Goal: Complete application form: Complete application form

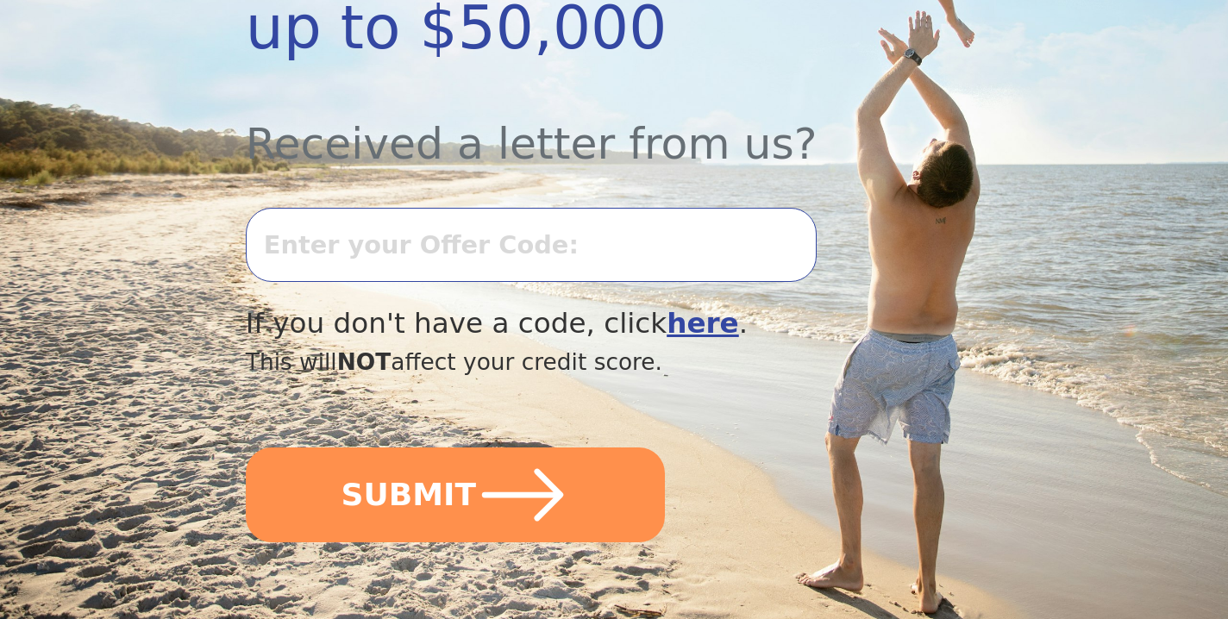
scroll to position [577, 0]
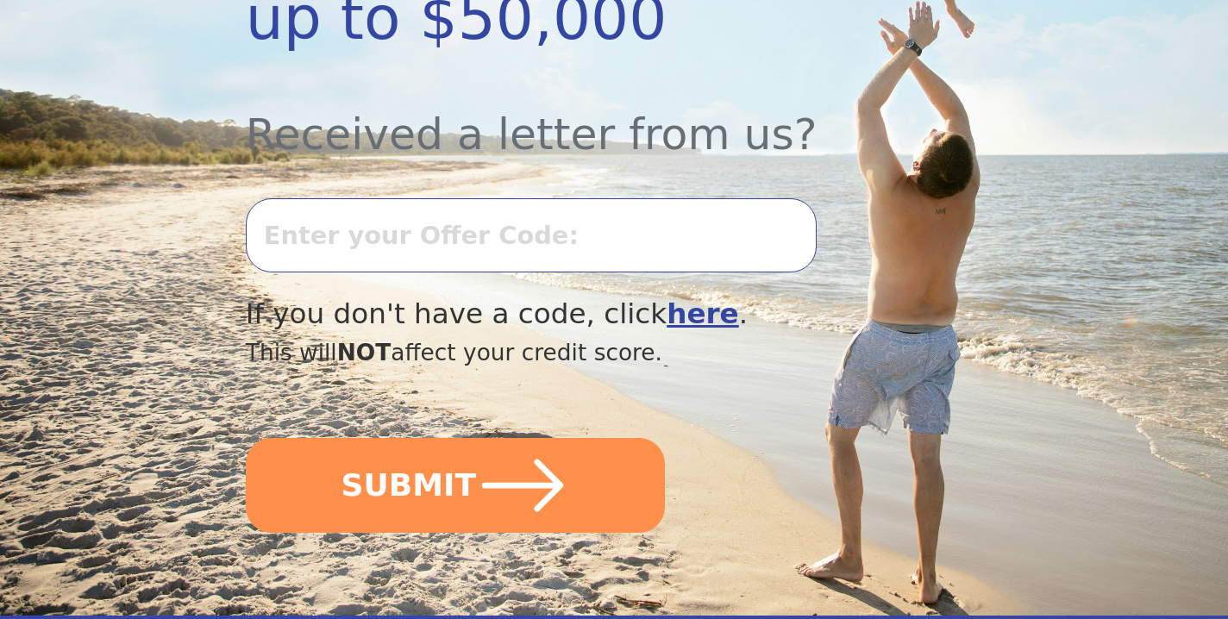
click at [539, 230] on input "text" at bounding box center [531, 235] width 571 height 74
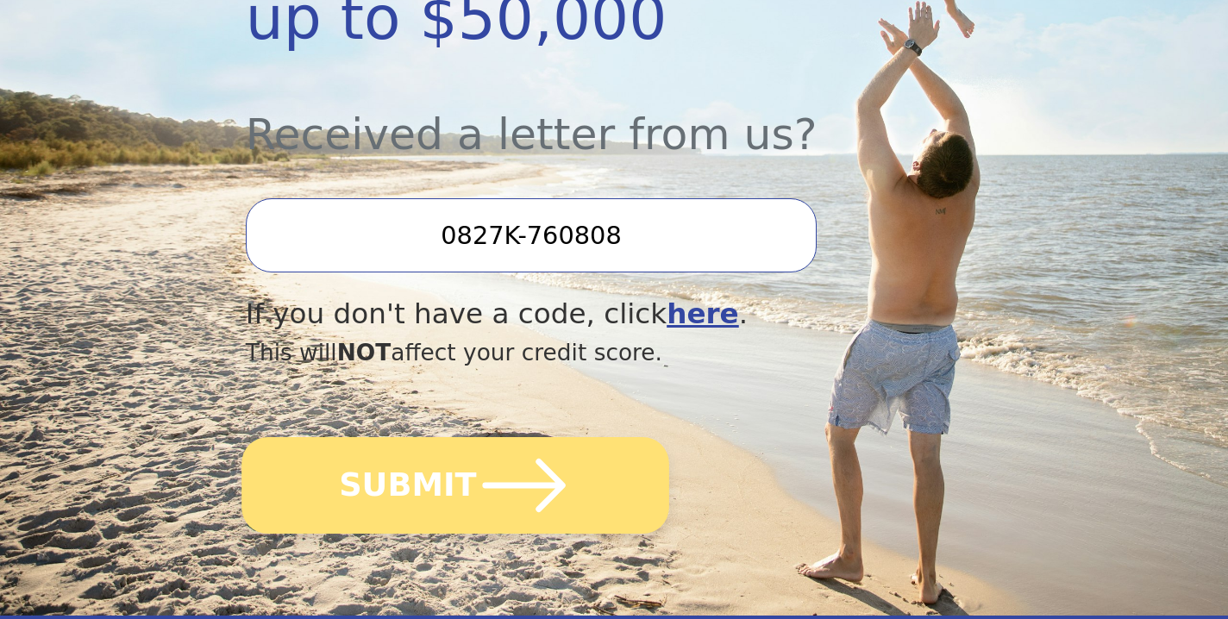
type input "0827K-760808"
click at [398, 485] on button "SUBMIT" at bounding box center [456, 485] width 428 height 97
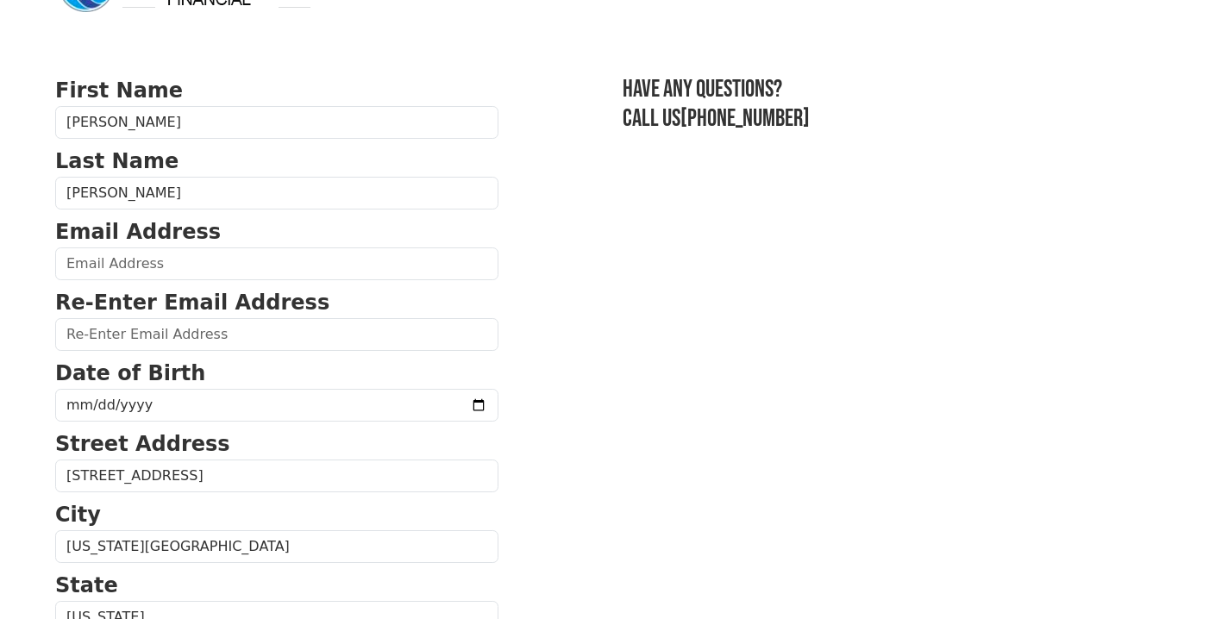
scroll to position [64, 0]
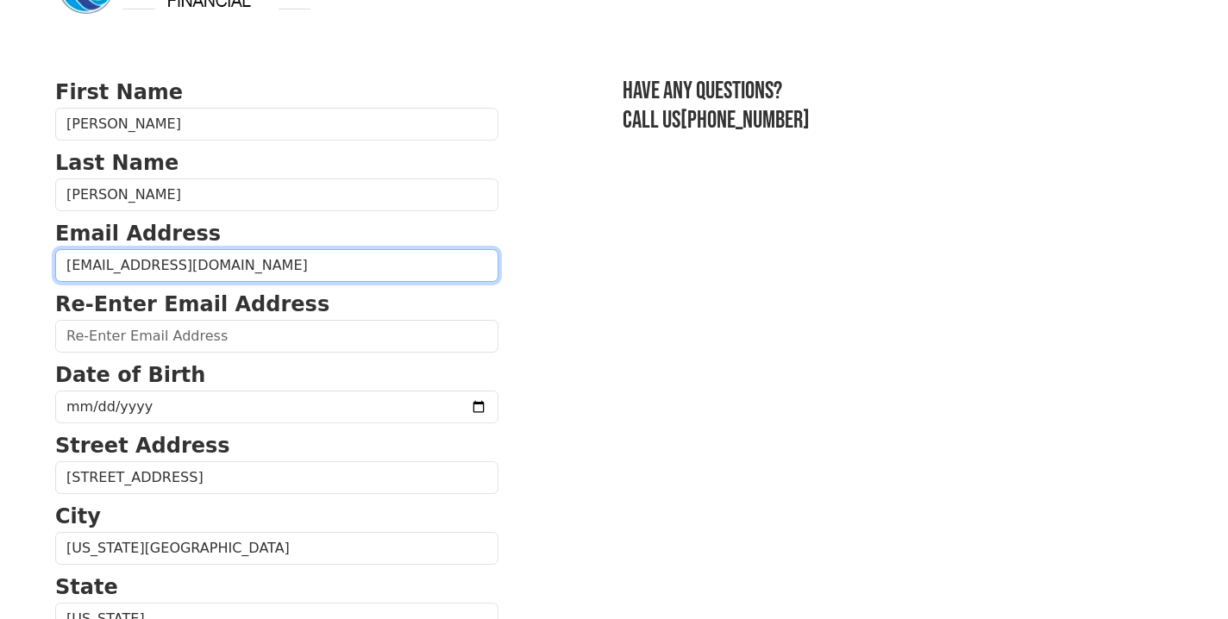
type input "[EMAIL_ADDRESS][DOMAIN_NAME]"
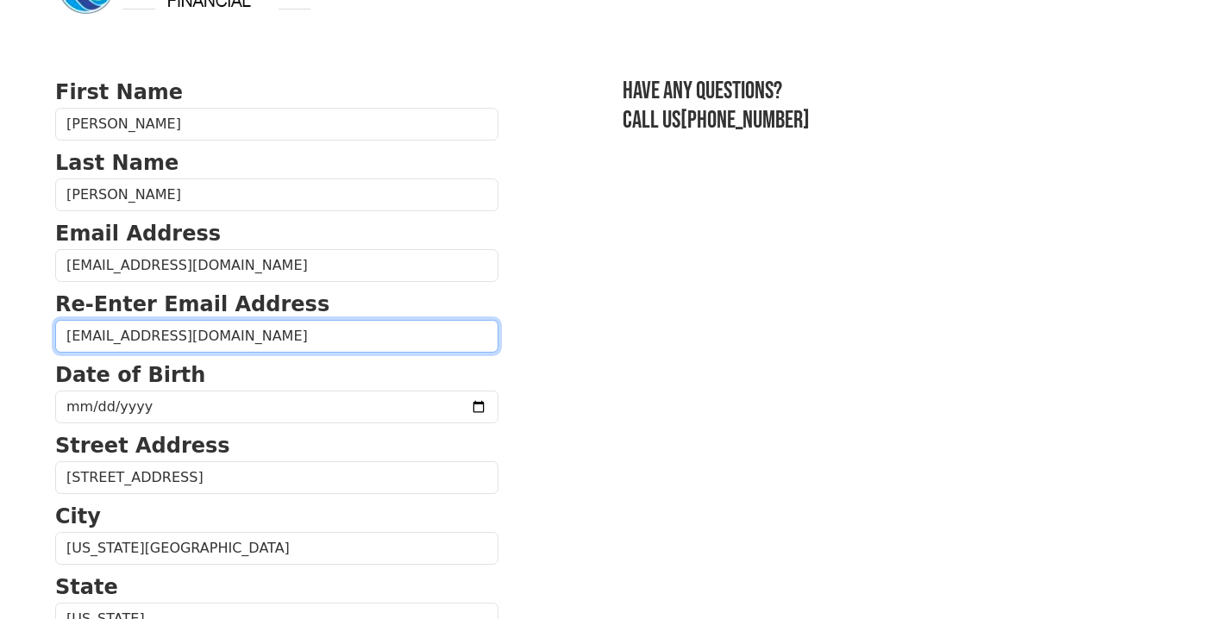
type input "[EMAIL_ADDRESS][DOMAIN_NAME]"
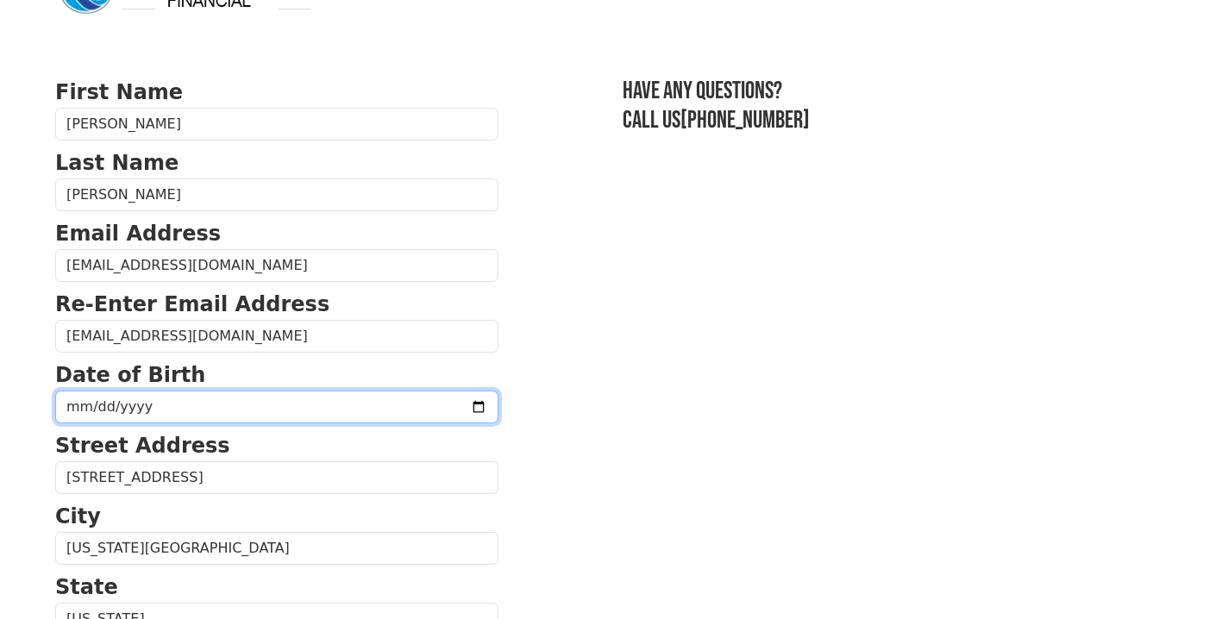
click at [188, 403] on input "date" at bounding box center [276, 407] width 443 height 33
type input "[DATE]"
click at [269, 400] on input "[DATE]" at bounding box center [276, 407] width 443 height 33
click at [248, 397] on input "[DATE]" at bounding box center [276, 407] width 443 height 33
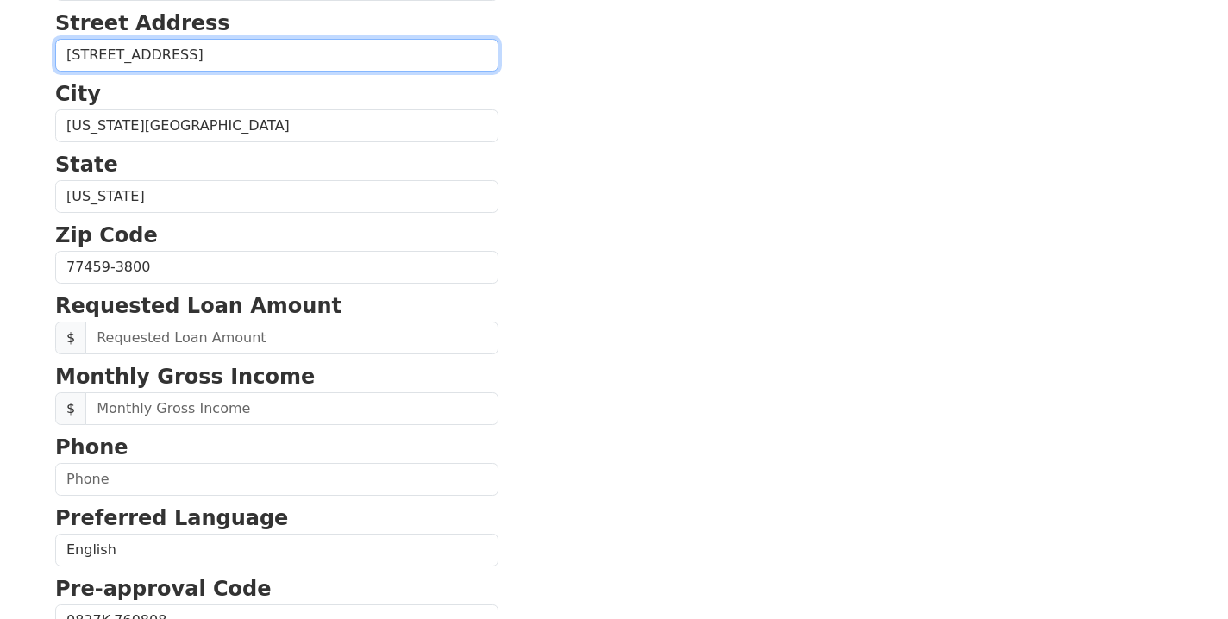
scroll to position [503, 0]
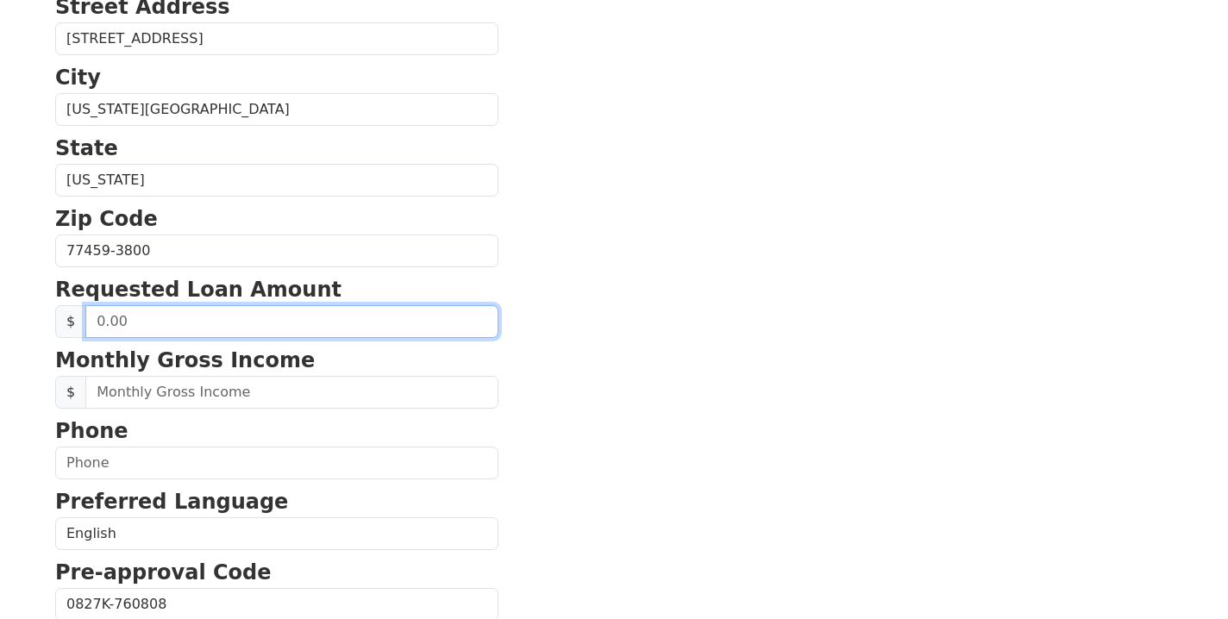
click at [215, 323] on input "text" at bounding box center [291, 321] width 413 height 33
click at [134, 322] on input "text" at bounding box center [291, 321] width 413 height 33
type input "17,000.00"
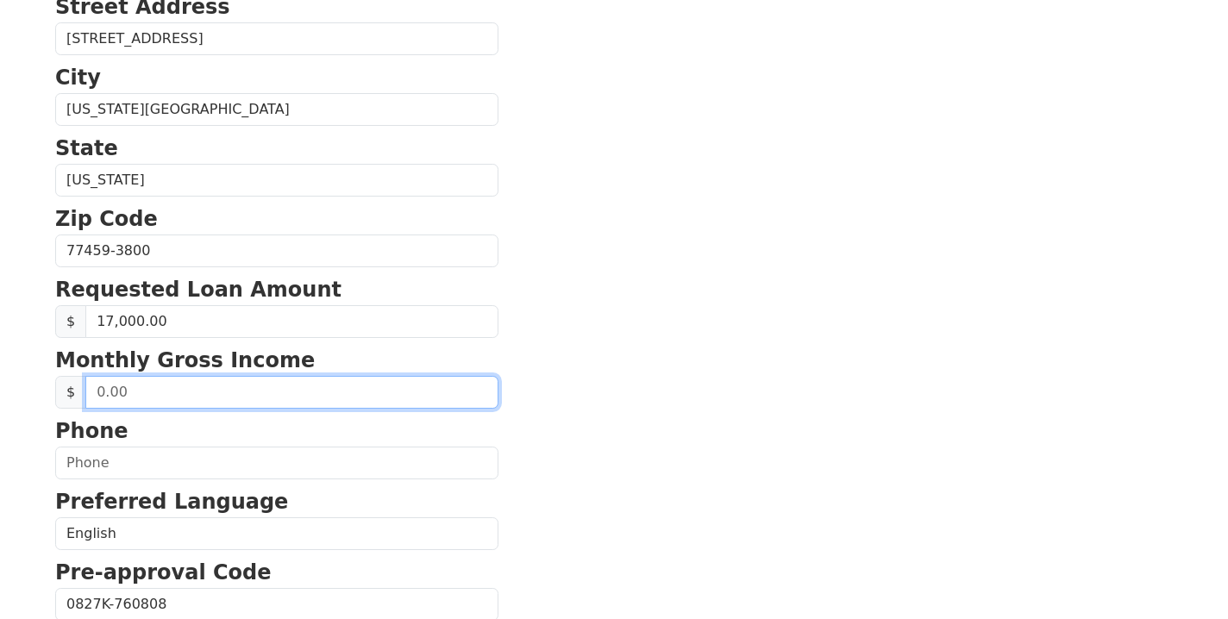
click at [198, 393] on input "text" at bounding box center [291, 392] width 413 height 33
